Goal: Check status: Check status

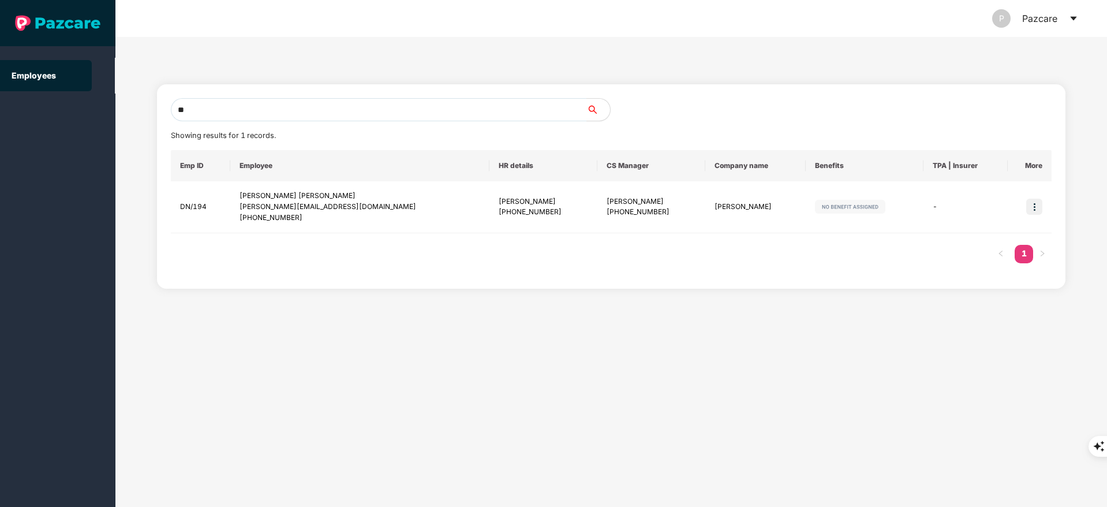
type input "*"
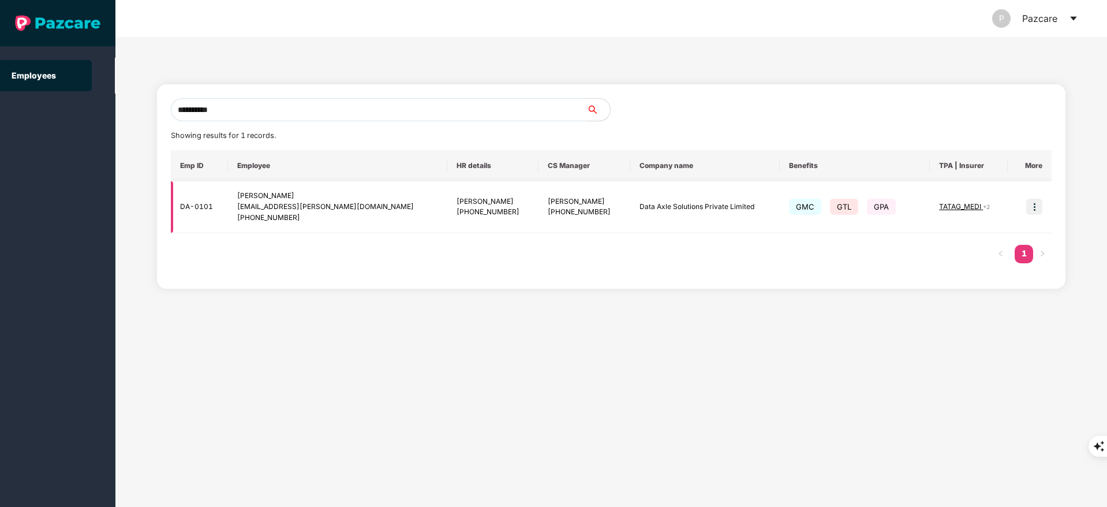
type input "**********"
click at [1038, 200] on img at bounding box center [1035, 207] width 16 height 16
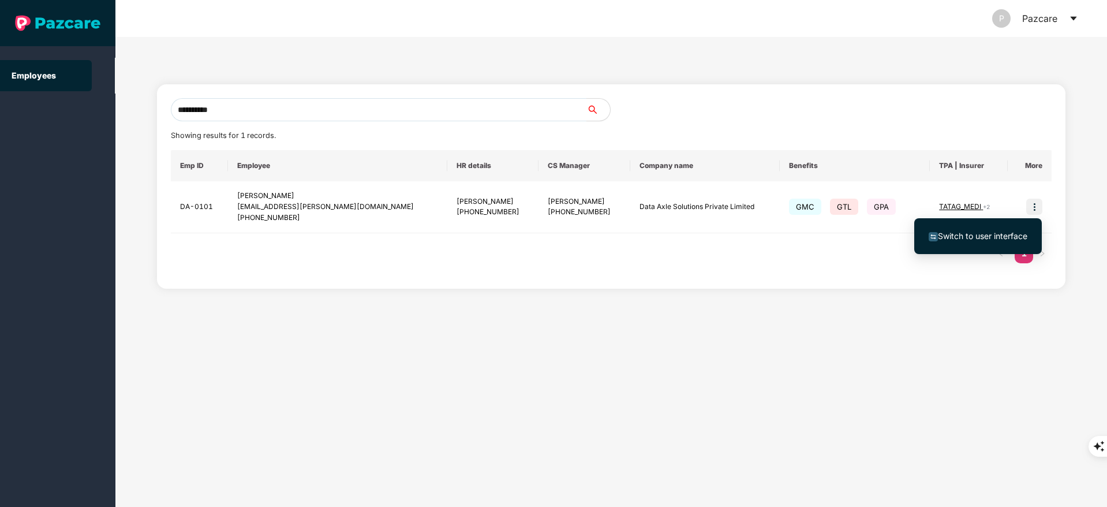
click at [974, 238] on span "Switch to user interface" at bounding box center [982, 236] width 89 height 10
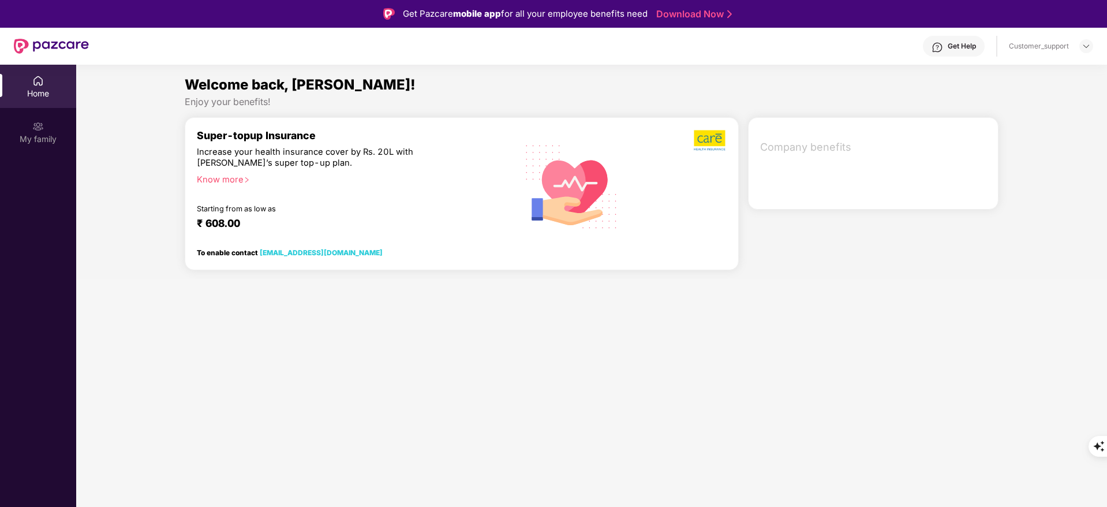
click at [974, 238] on div "Company benefits" at bounding box center [874, 198] width 260 height 162
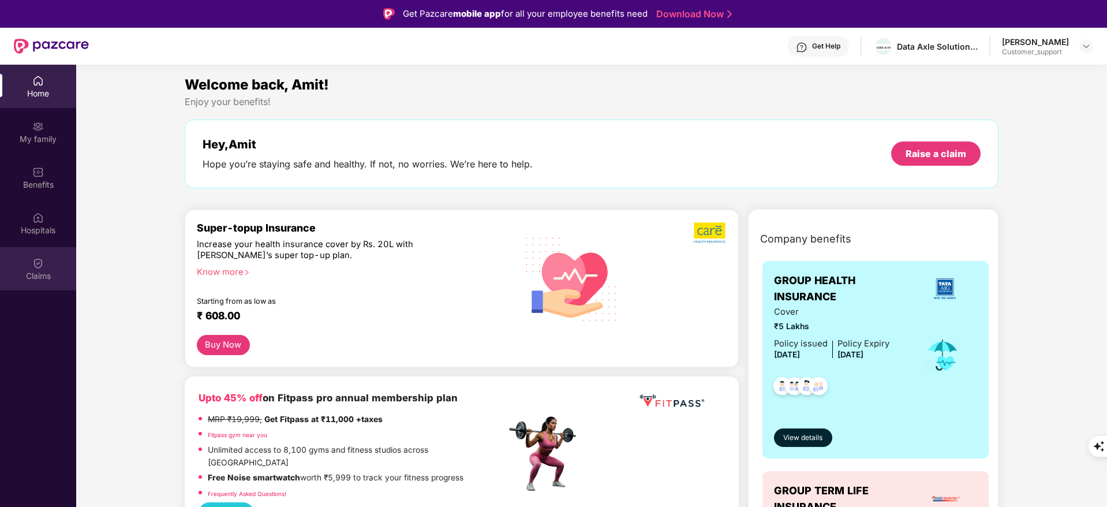
click at [28, 256] on div "Claims" at bounding box center [38, 268] width 76 height 43
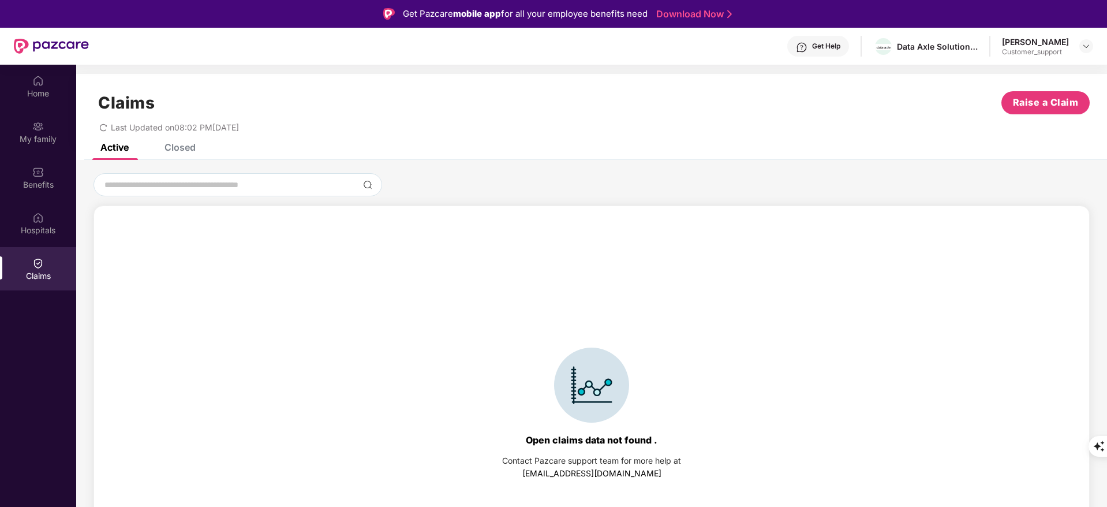
click at [169, 147] on div "Closed" at bounding box center [180, 147] width 31 height 12
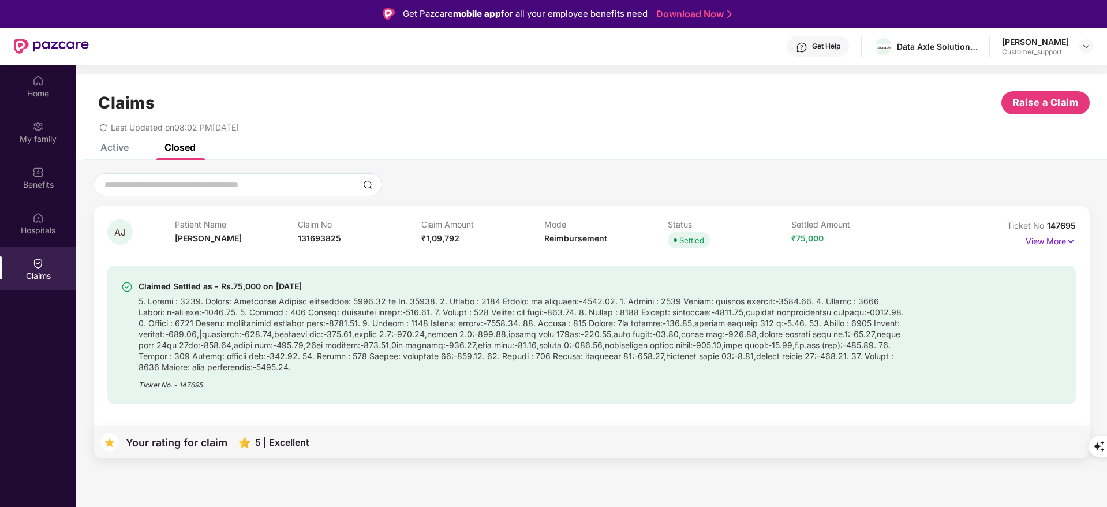
click at [1059, 244] on p "View More" at bounding box center [1051, 240] width 50 height 16
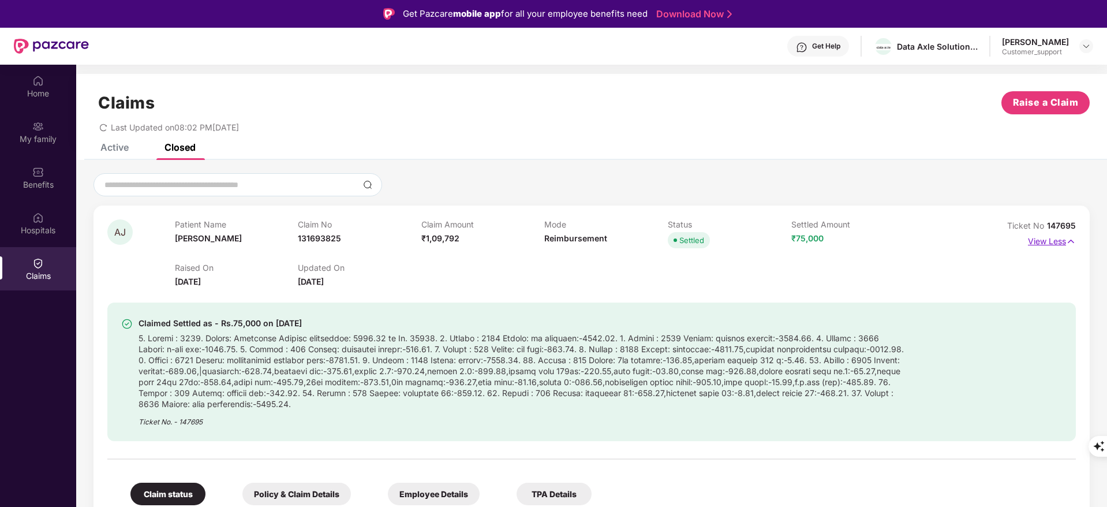
click at [1059, 244] on p "View Less" at bounding box center [1052, 240] width 48 height 16
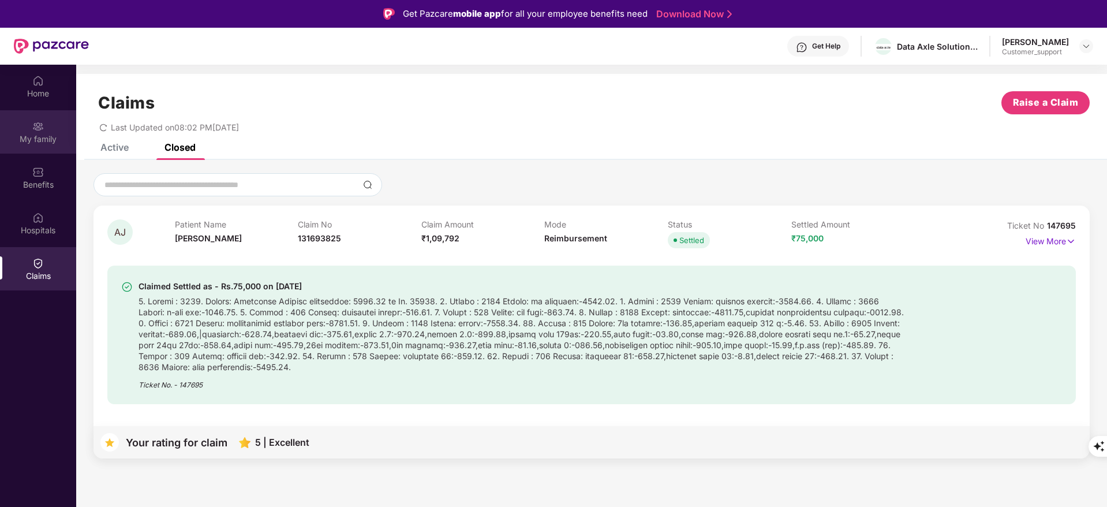
click at [0, 110] on div "My family" at bounding box center [38, 131] width 76 height 43
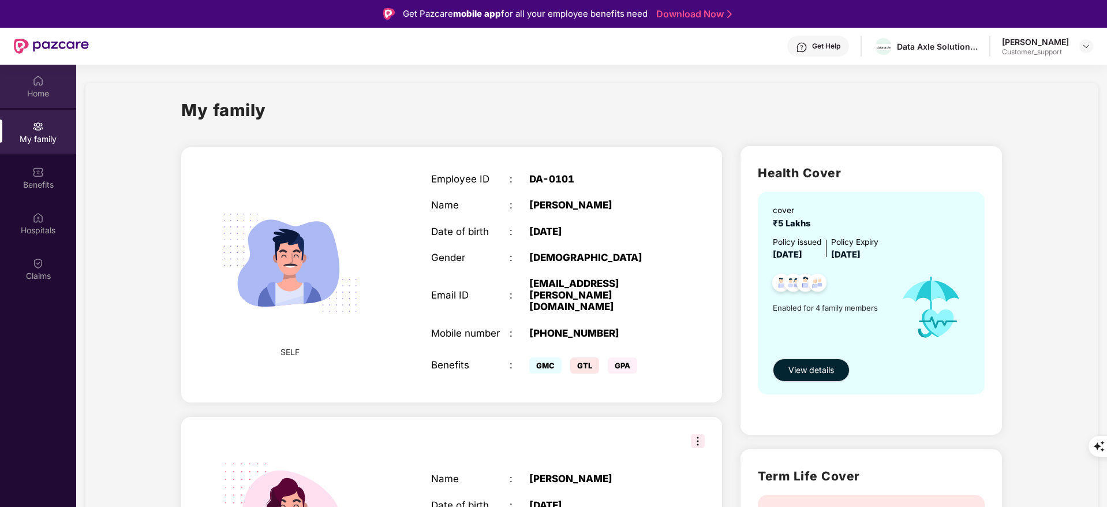
click at [21, 86] on div "Home" at bounding box center [38, 86] width 76 height 43
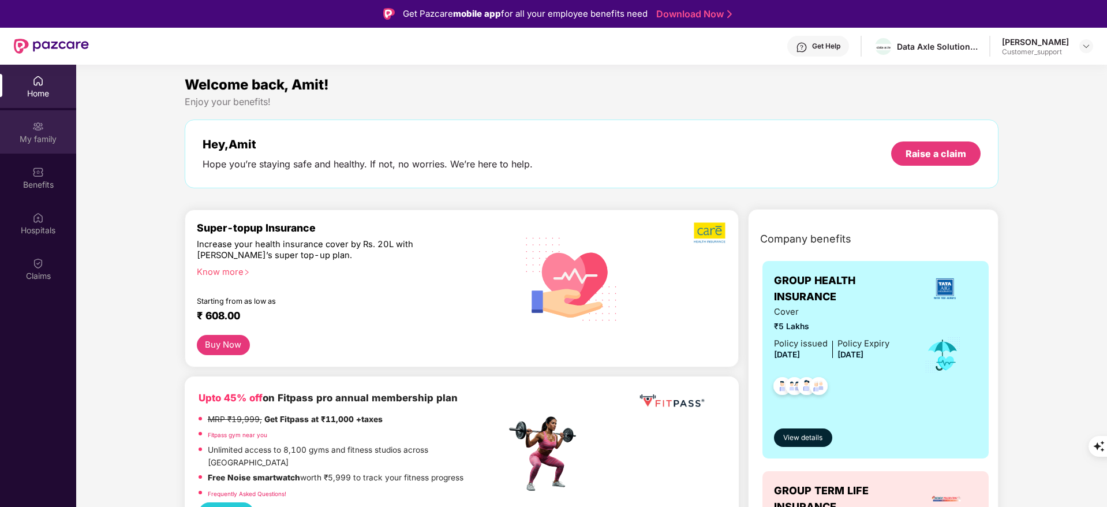
click at [46, 137] on div "My family" at bounding box center [38, 139] width 76 height 12
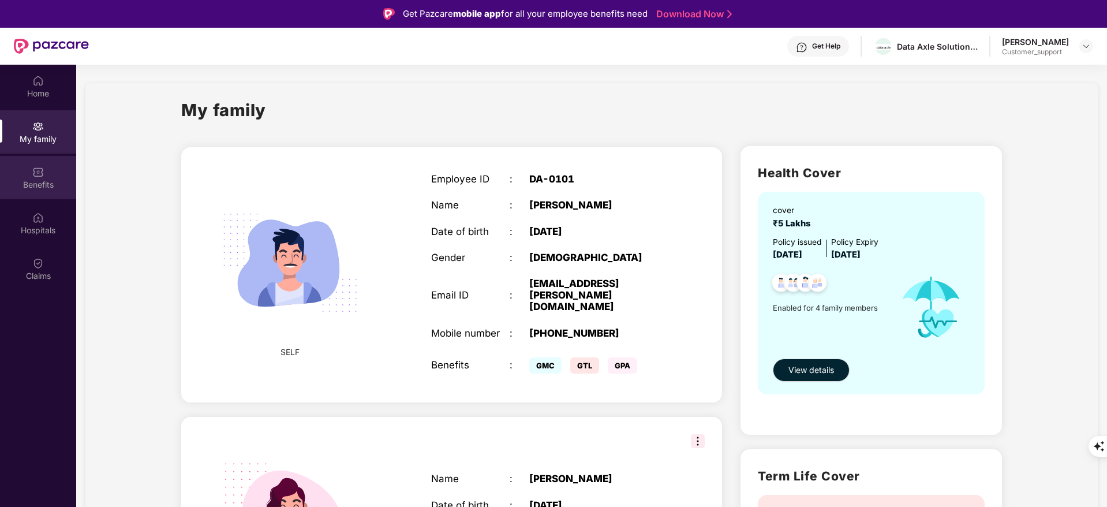
click at [34, 199] on div "Benefits" at bounding box center [38, 177] width 76 height 43
